Goal: Task Accomplishment & Management: Manage account settings

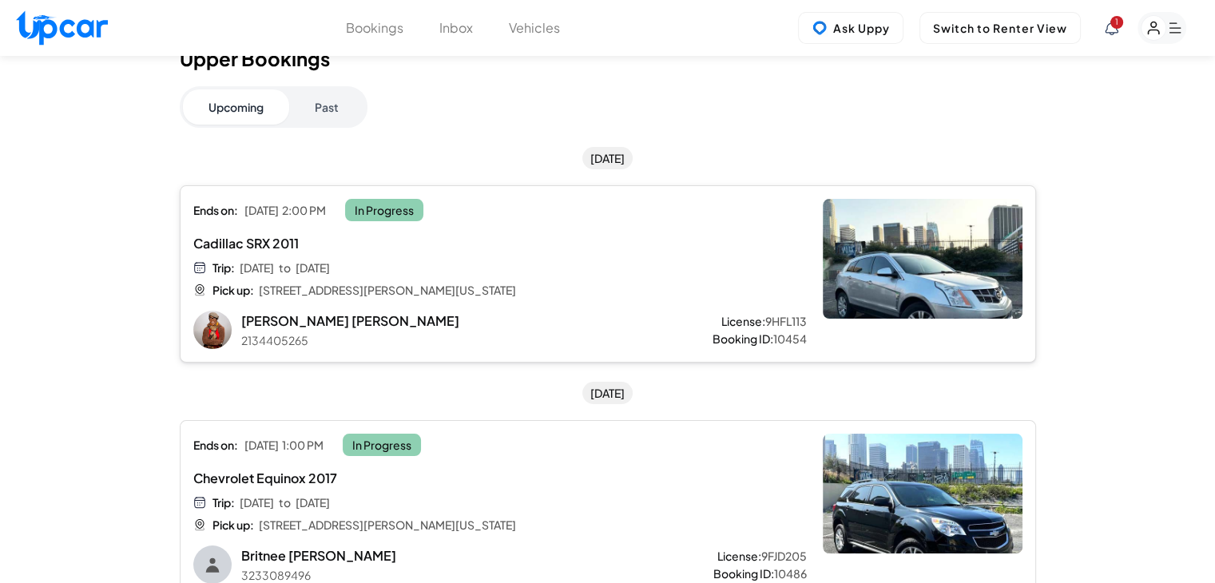
scroll to position [45, 0]
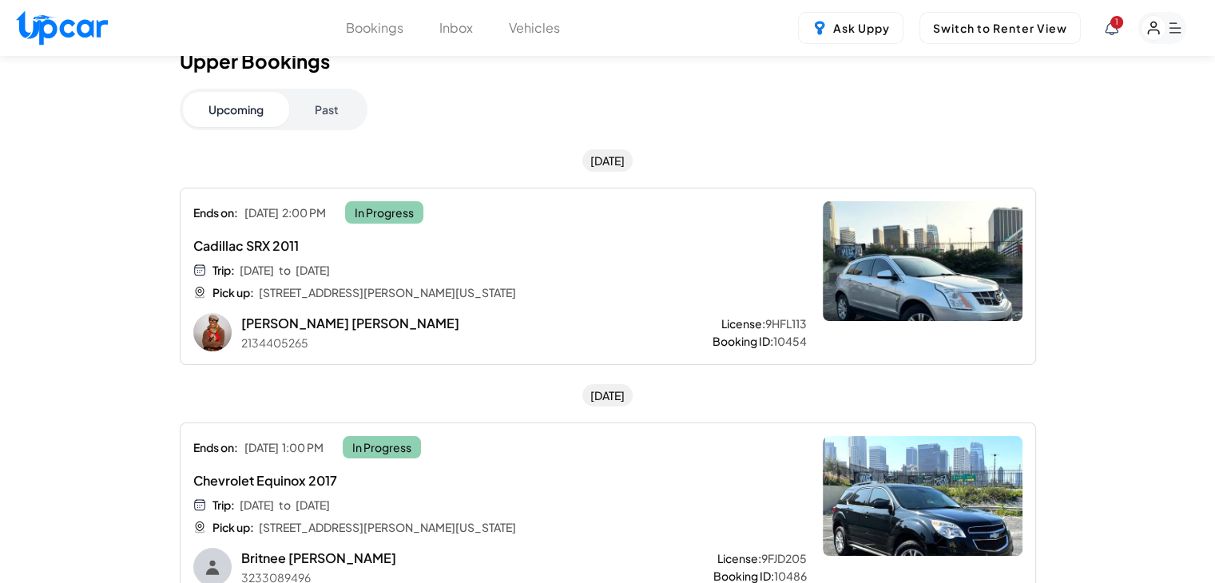
click at [1112, 24] on span "1" at bounding box center [1116, 22] width 13 height 13
click at [1115, 30] on icon at bounding box center [1111, 28] width 14 height 14
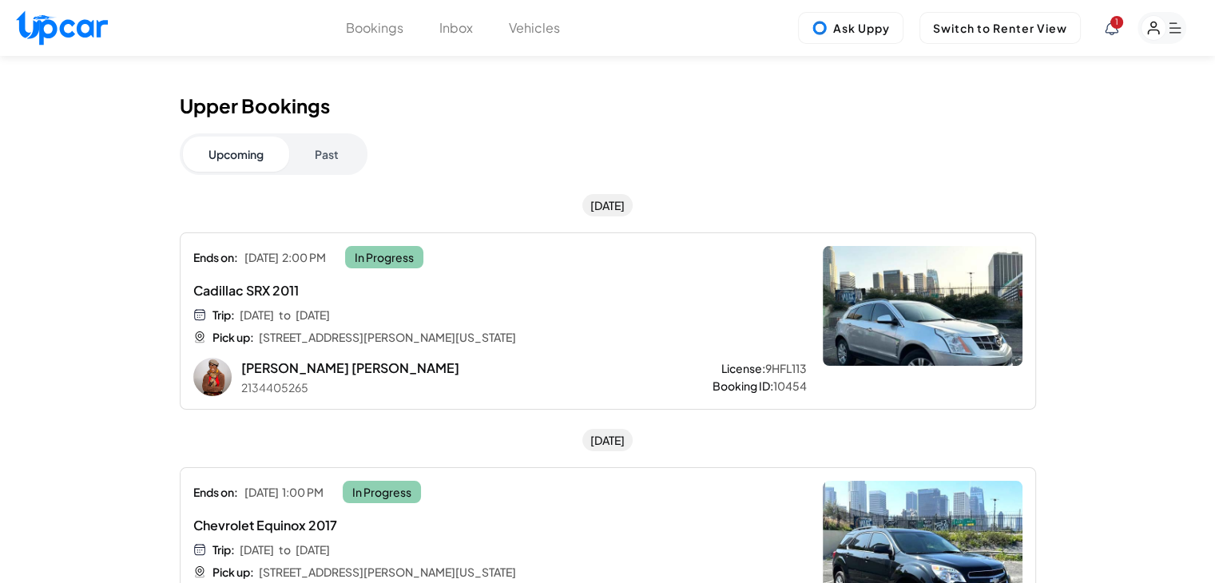
scroll to position [0, 0]
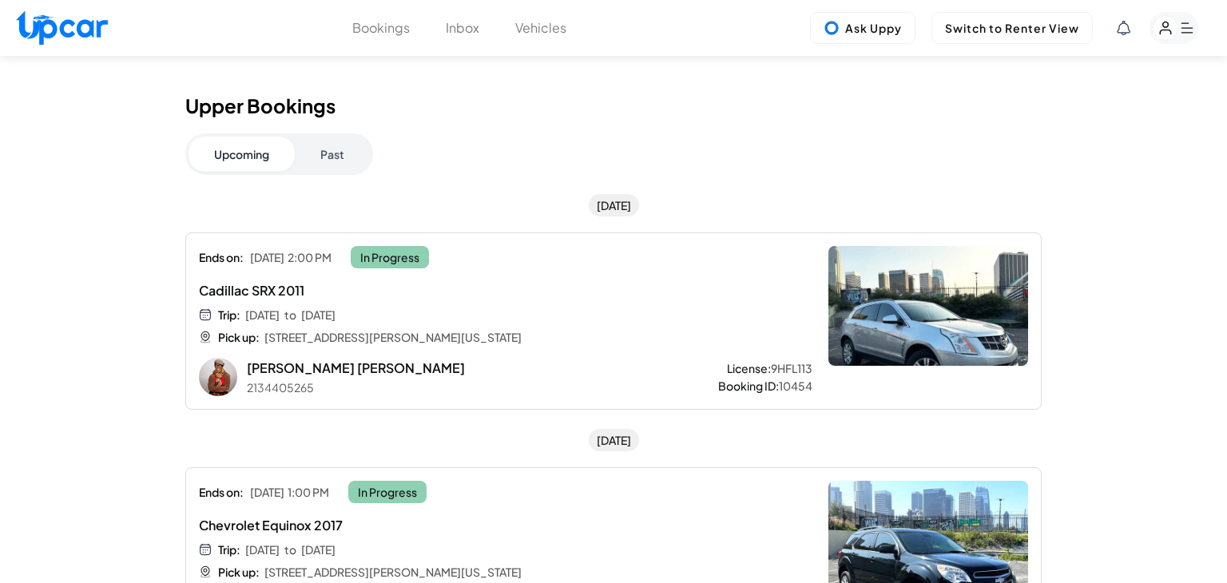
click at [854, 116] on div at bounding box center [613, 291] width 1227 height 583
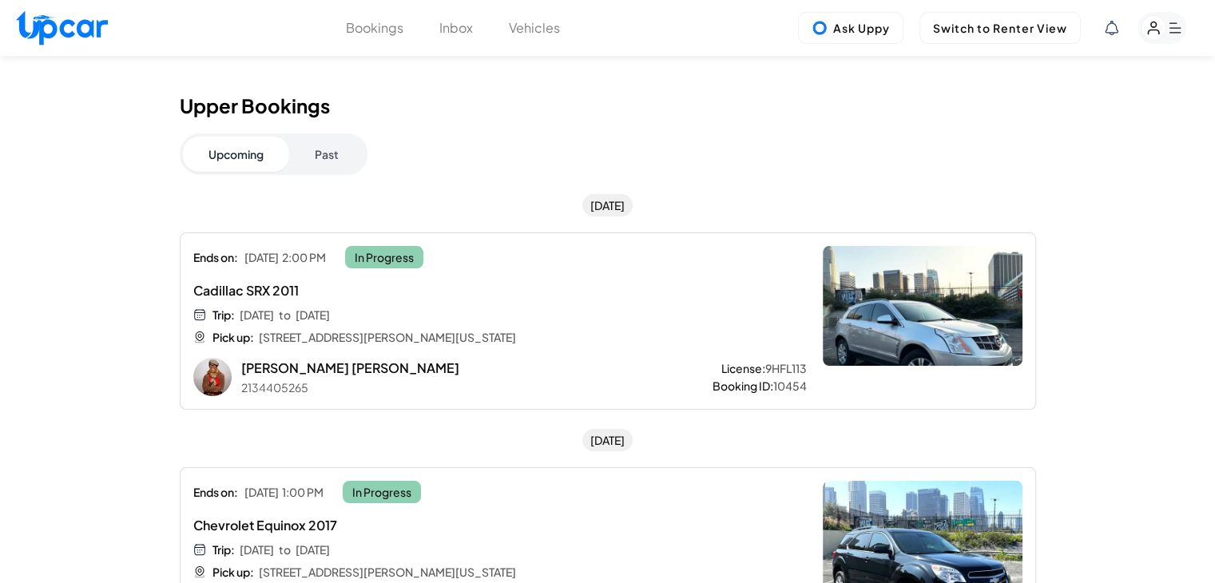
click at [543, 28] on button "Vehicles" at bounding box center [534, 27] width 51 height 19
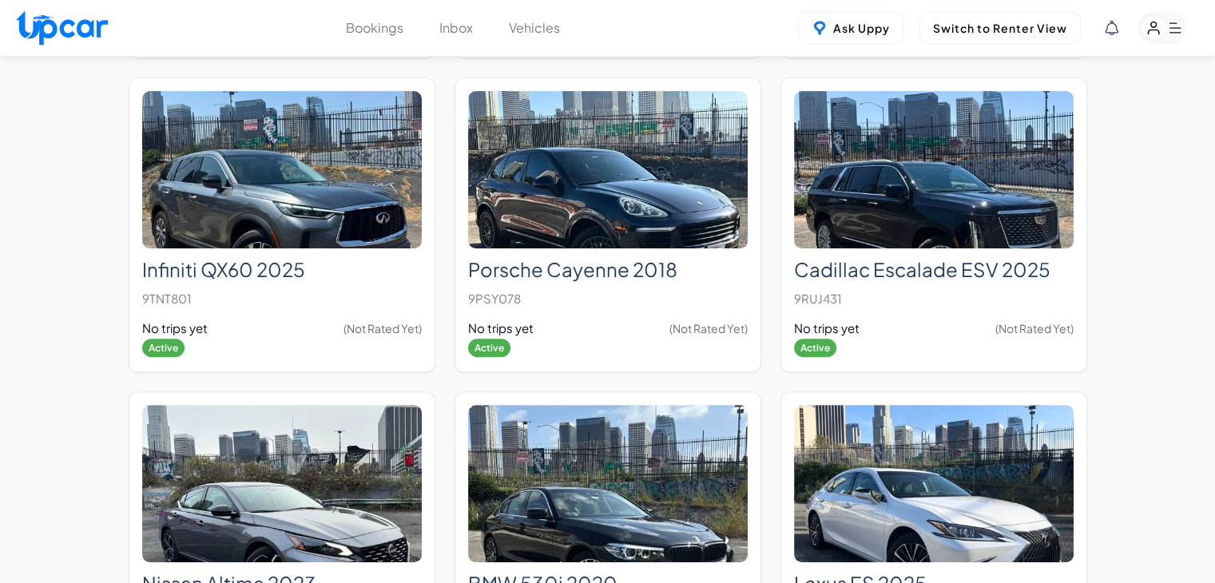
scroll to position [12670, 0]
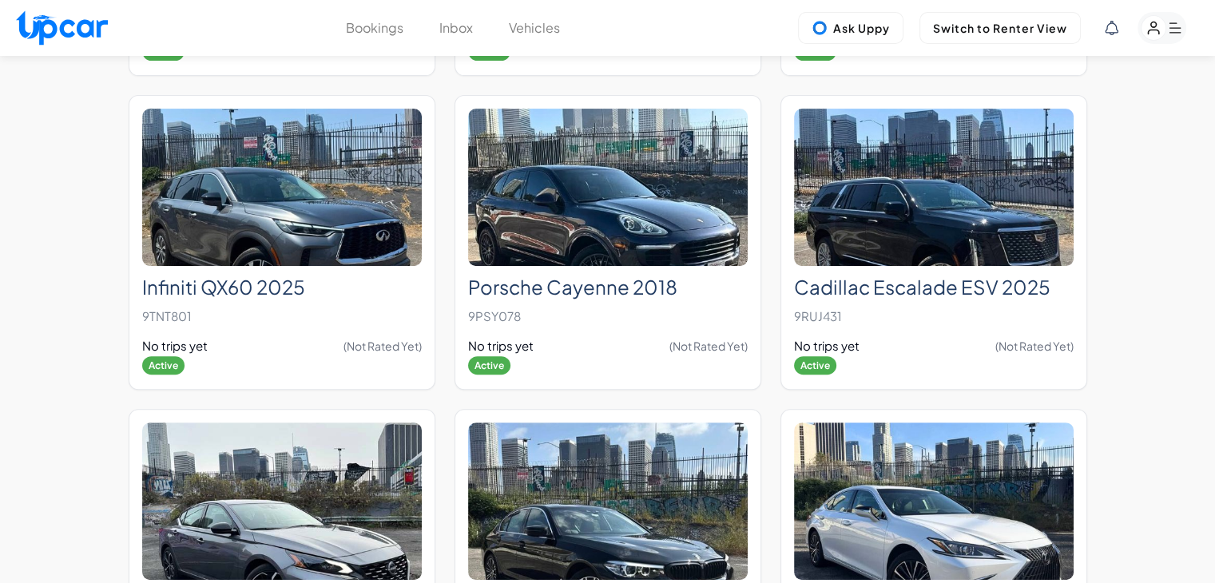
click at [1168, 26] on rect "button" at bounding box center [1161, 28] width 49 height 32
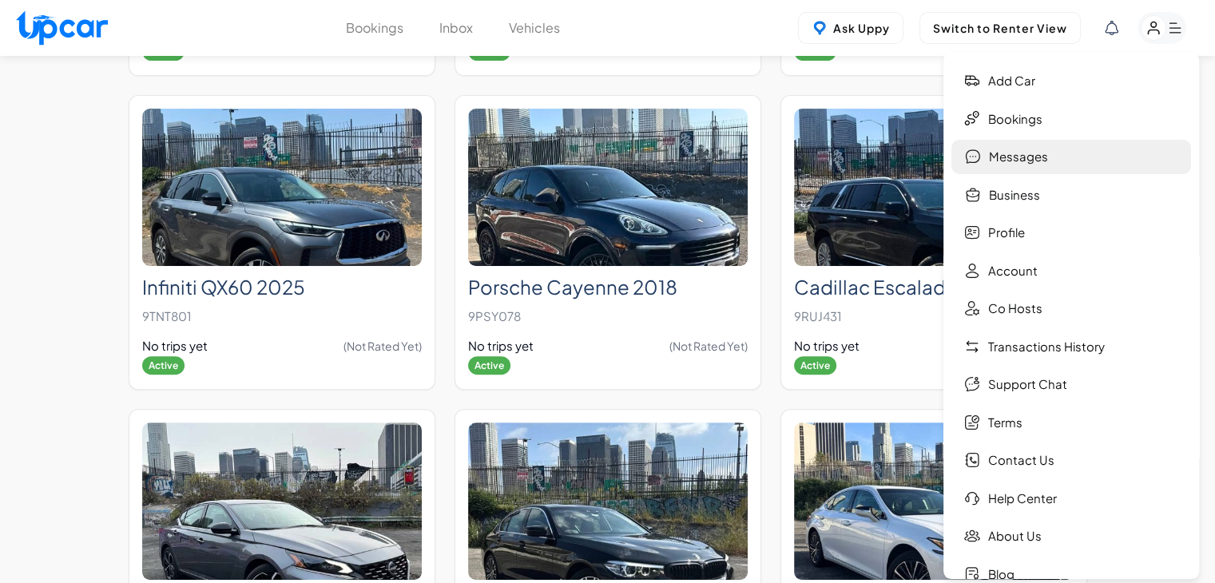
click at [1082, 153] on link "Messages" at bounding box center [1071, 157] width 240 height 34
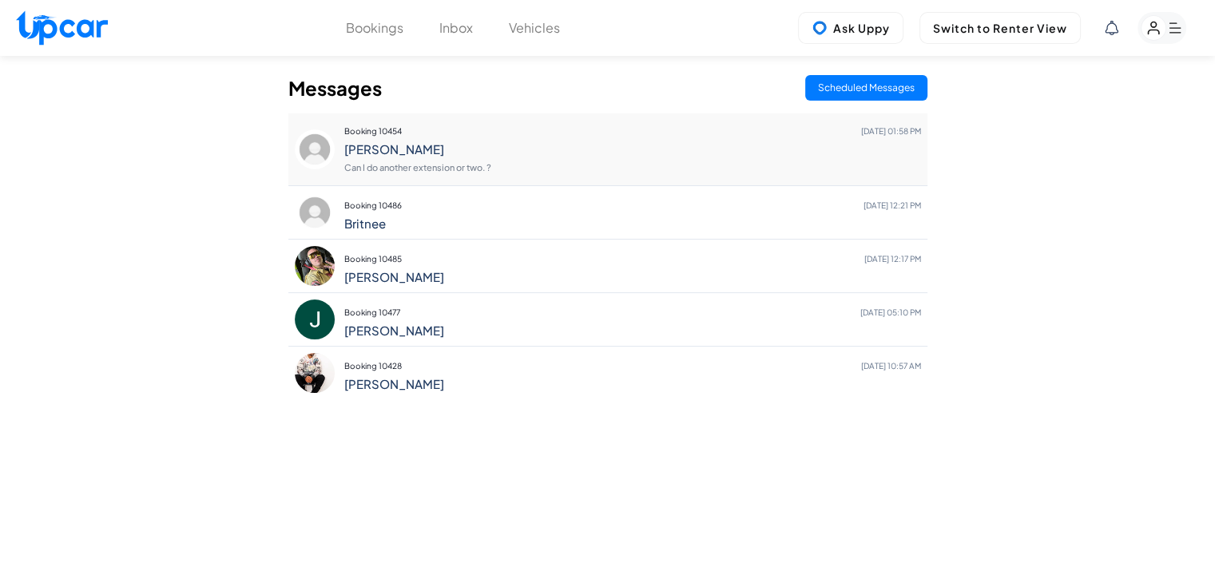
click at [540, 170] on p "Can I do another extension or two. ?" at bounding box center [632, 168] width 577 height 22
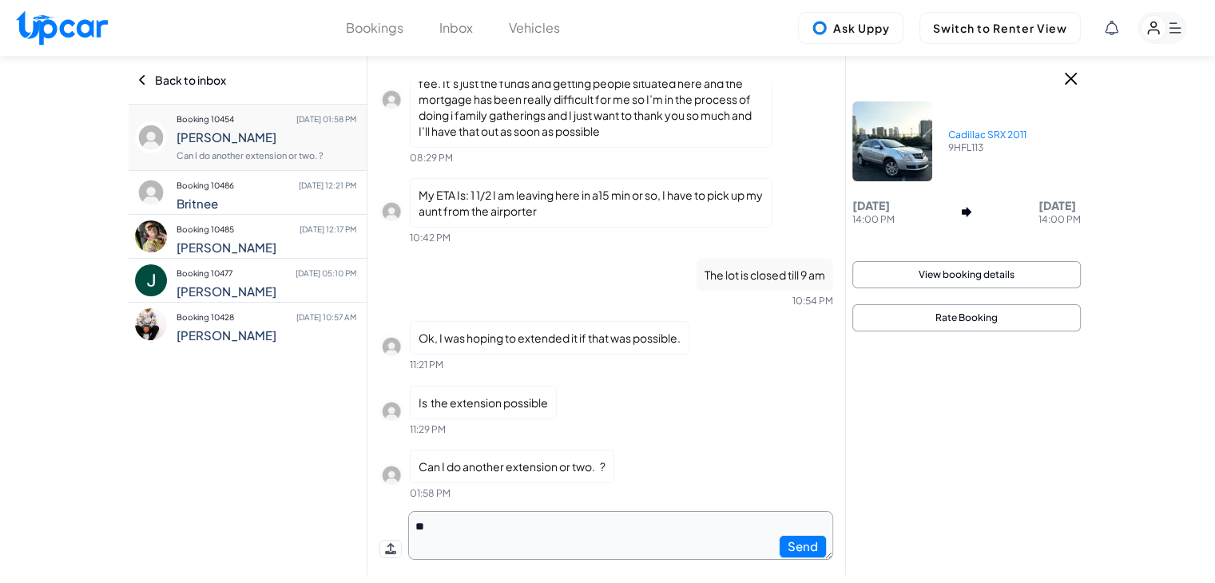
type textarea "*"
type textarea "********"
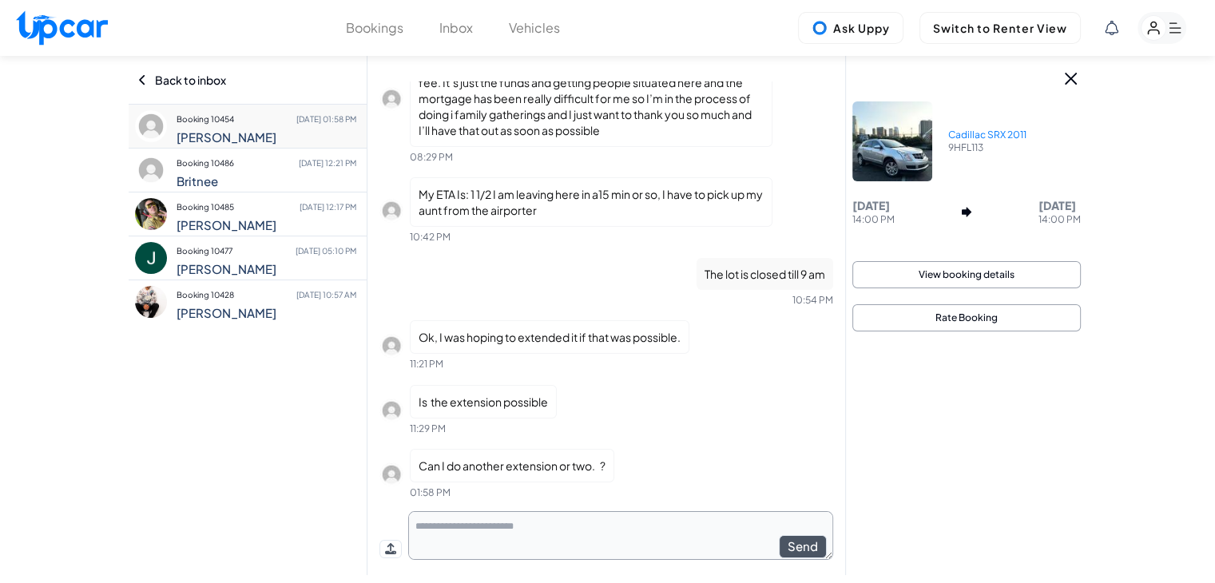
scroll to position [2810, 0]
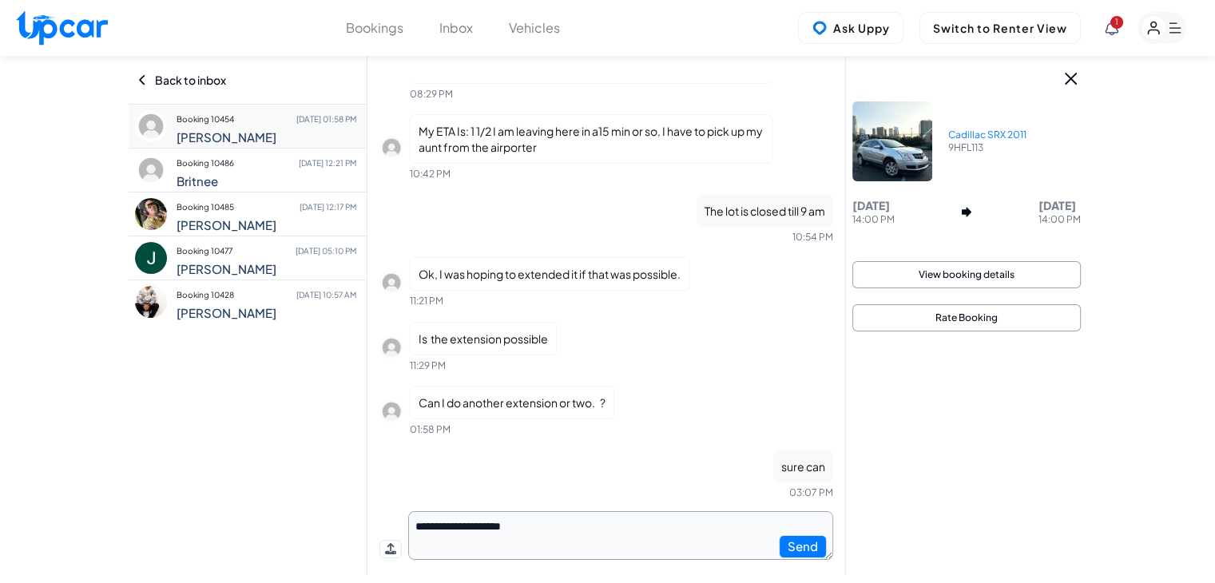
type textarea "**********"
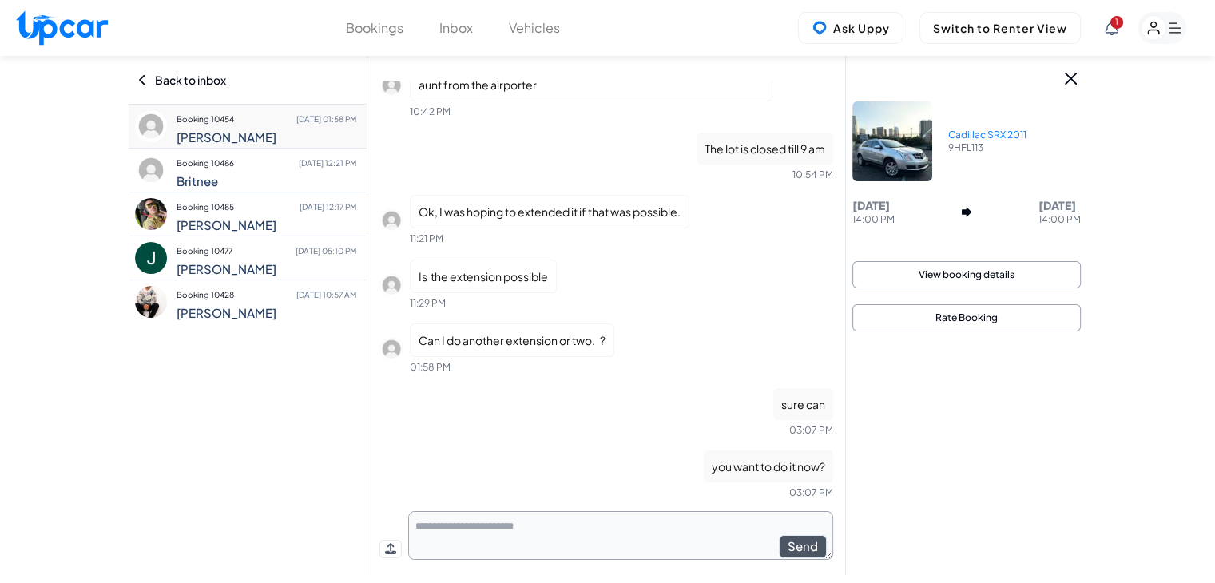
click at [926, 455] on div "Cadillac SRX 2011 9HFL113 [DATE] 14:00 PM [DATE] 14:00 PM View booking details …" at bounding box center [966, 315] width 241 height 519
click at [1112, 33] on icon at bounding box center [1111, 28] width 13 height 14
click at [1086, 370] on div at bounding box center [607, 291] width 1215 height 583
click at [534, 29] on button "Vehicles" at bounding box center [534, 27] width 51 height 19
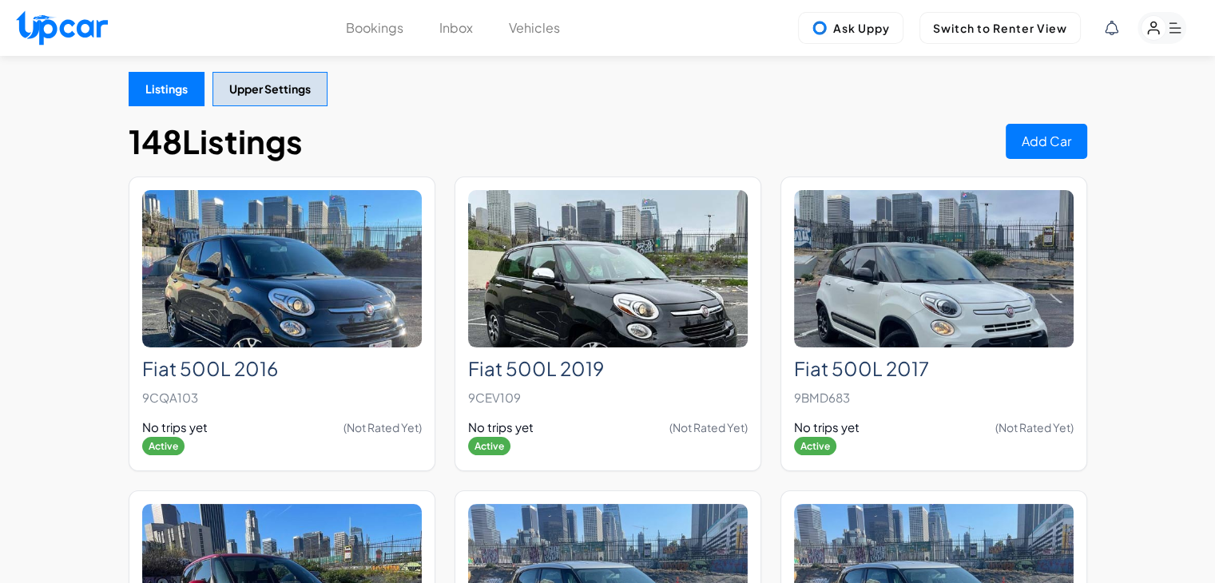
click at [1156, 37] on rect "button" at bounding box center [1153, 28] width 25 height 25
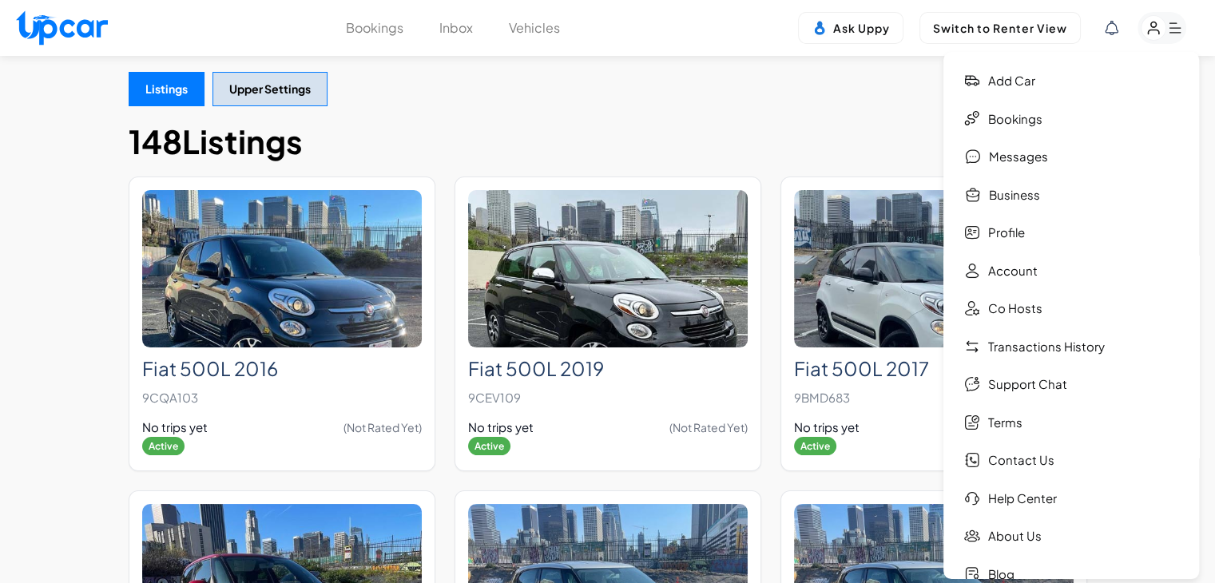
click at [856, 125] on div "148 Listings Add Car" at bounding box center [608, 141] width 958 height 38
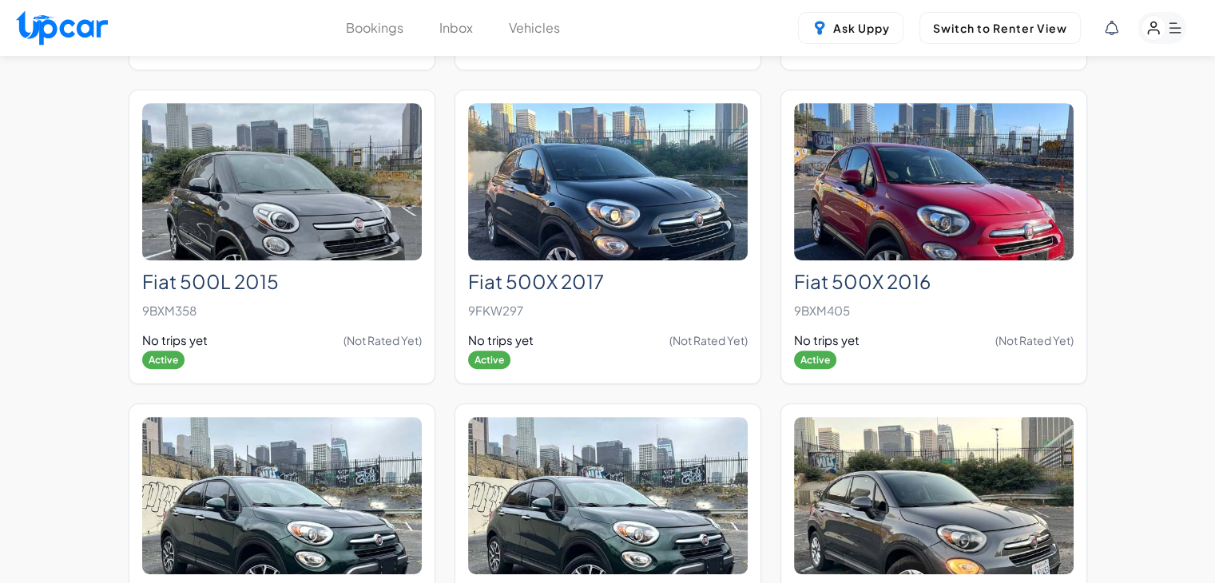
scroll to position [639, 0]
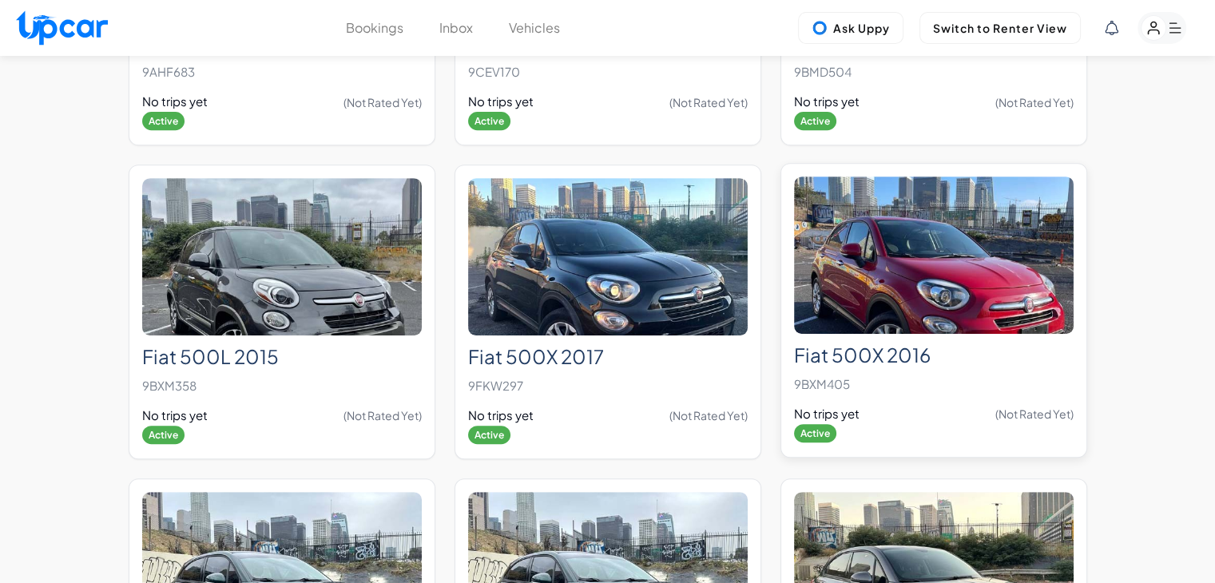
click at [954, 297] on img at bounding box center [934, 254] width 280 height 157
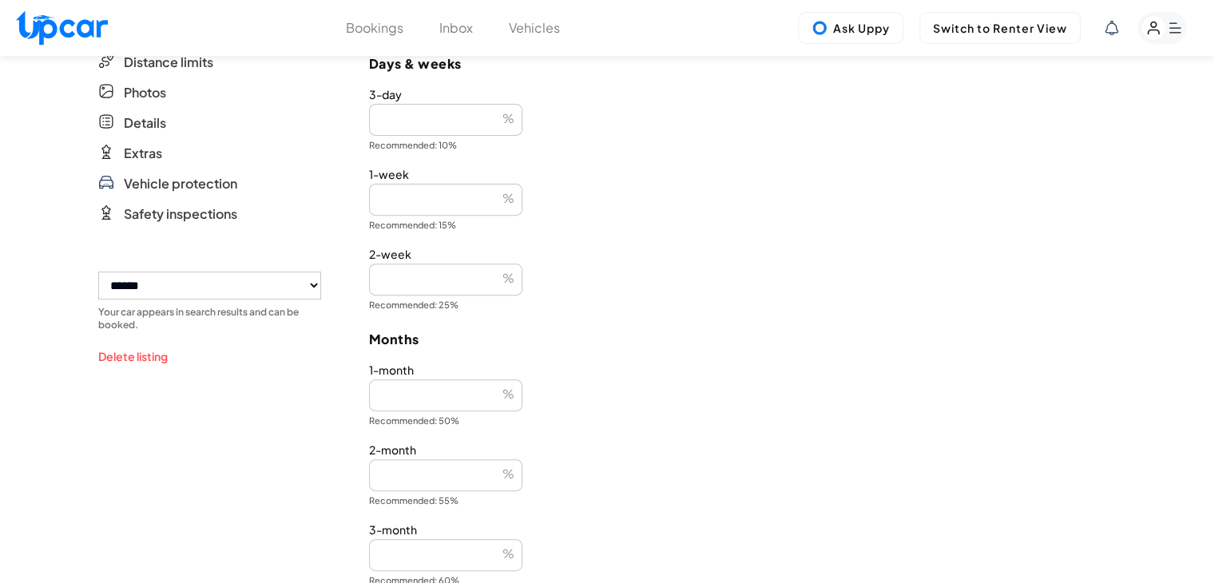
scroll to position [559, 0]
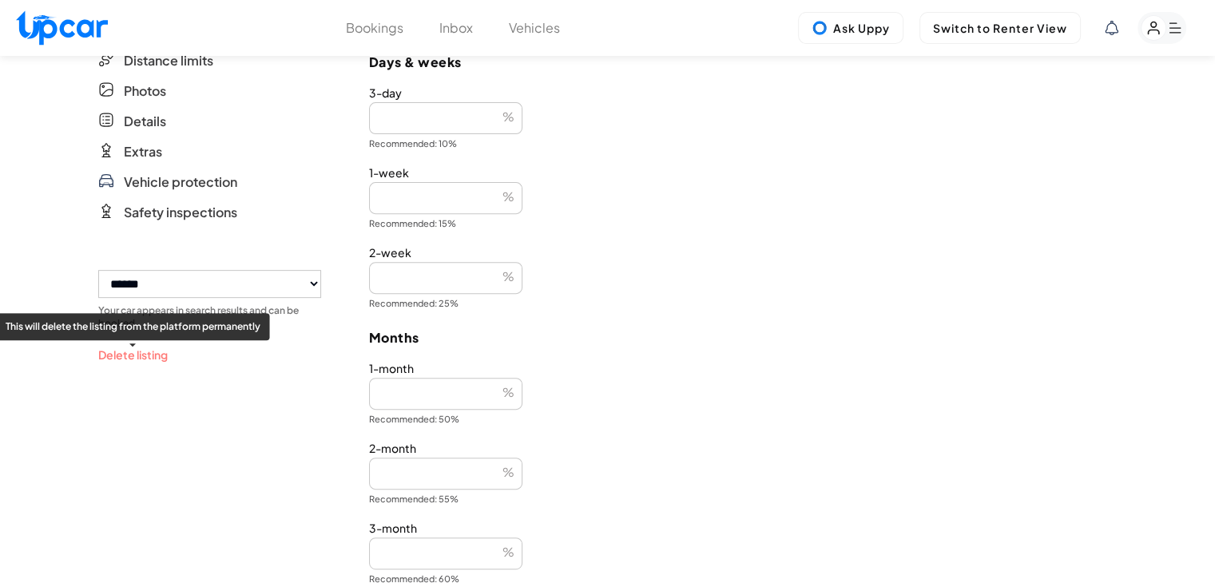
click at [132, 360] on button "Delete listing" at bounding box center [132, 355] width 69 height 17
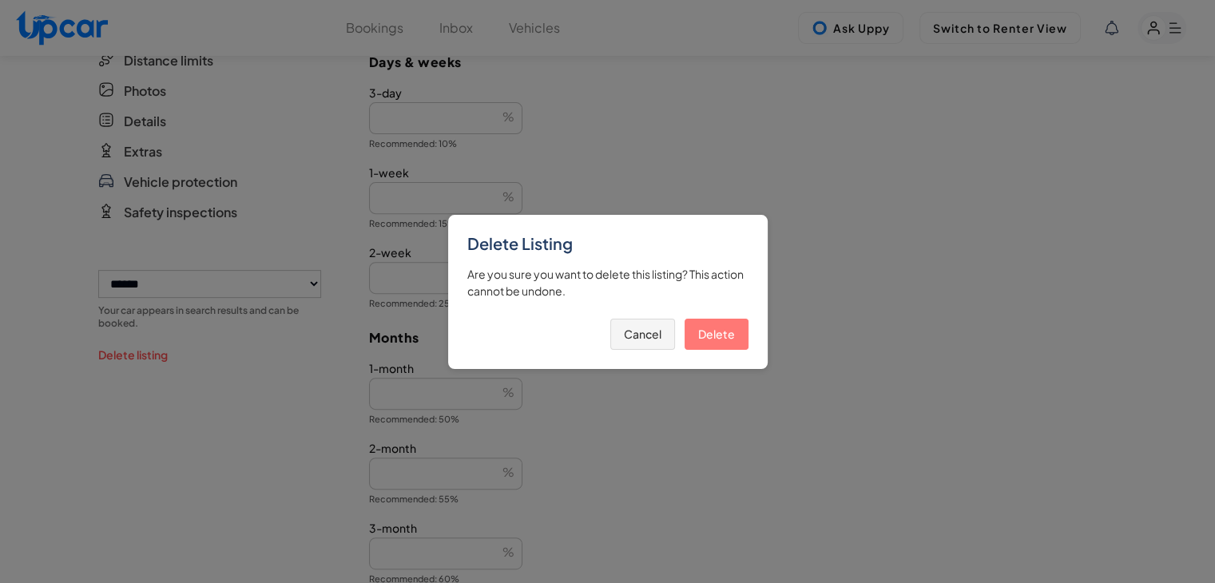
click at [725, 324] on button "Delete" at bounding box center [716, 334] width 64 height 31
